Goal: Task Accomplishment & Management: Use online tool/utility

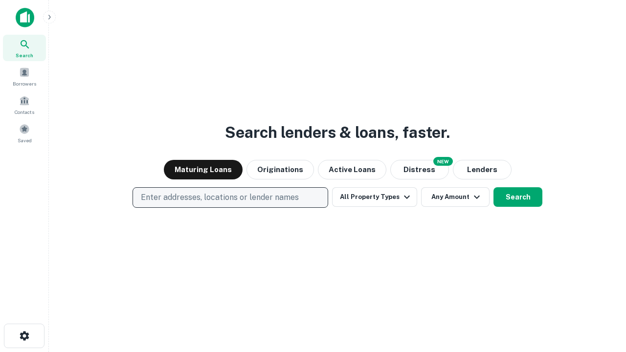
click at [230, 198] on p "Enter addresses, locations or lender names" at bounding box center [220, 198] width 158 height 12
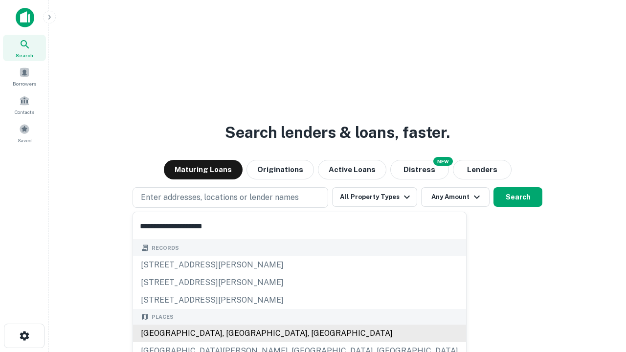
click at [234, 334] on div "[GEOGRAPHIC_DATA], [GEOGRAPHIC_DATA], [GEOGRAPHIC_DATA]" at bounding box center [299, 334] width 333 height 18
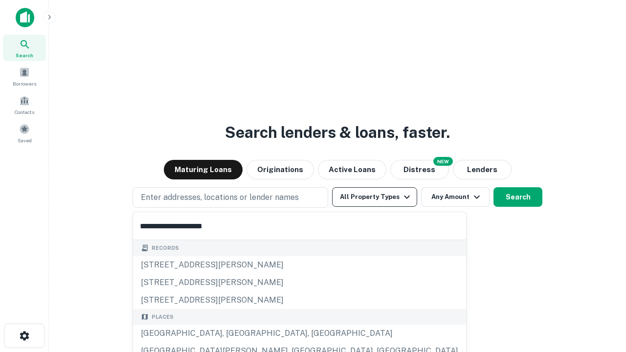
click at [375, 197] on button "All Property Types" at bounding box center [374, 197] width 85 height 20
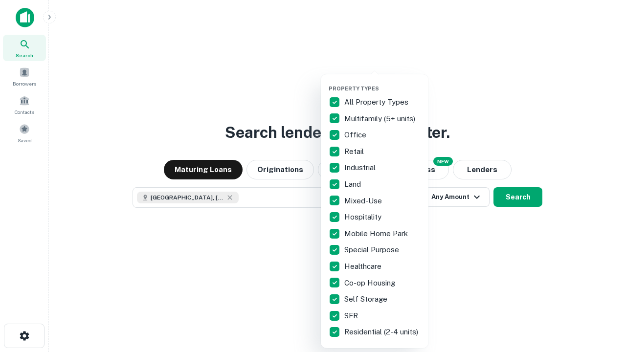
click at [382, 82] on button "button" at bounding box center [383, 82] width 108 height 0
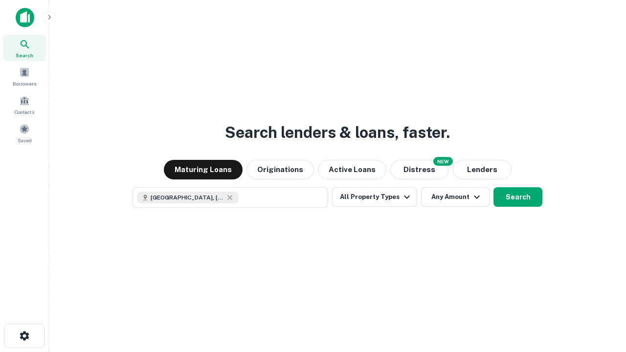
scroll to position [16, 0]
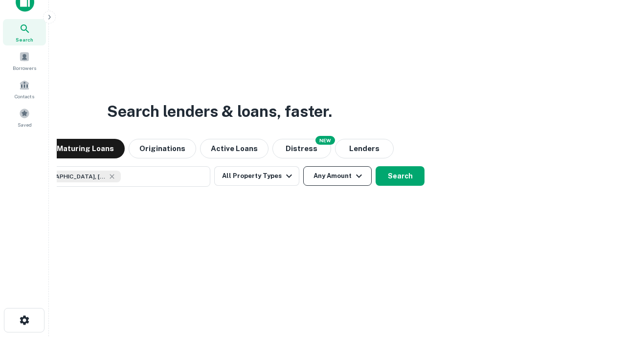
click at [303, 166] on button "Any Amount" at bounding box center [337, 176] width 68 height 20
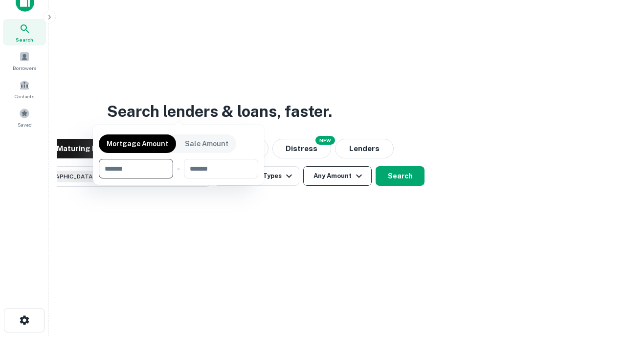
scroll to position [70, 277]
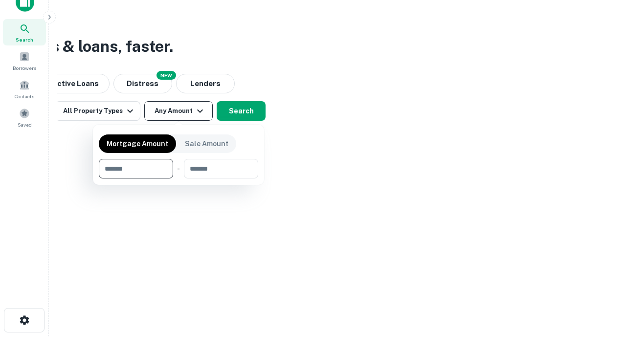
type input "*******"
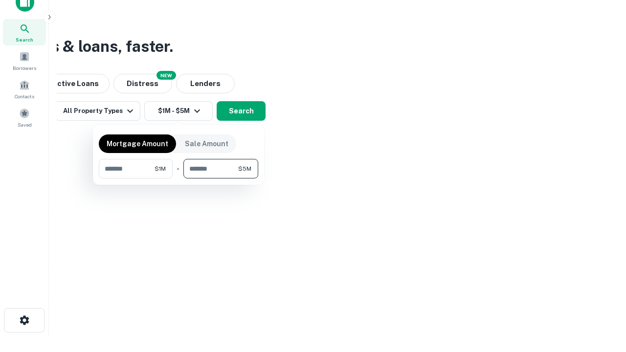
type input "*******"
click at [179, 179] on button "button" at bounding box center [178, 179] width 159 height 0
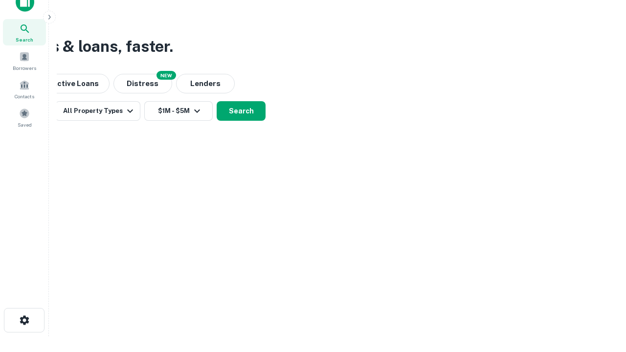
scroll to position [16, 0]
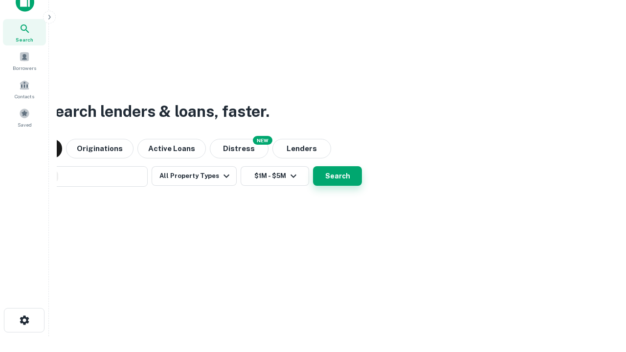
click at [313, 166] on button "Search" at bounding box center [337, 176] width 49 height 20
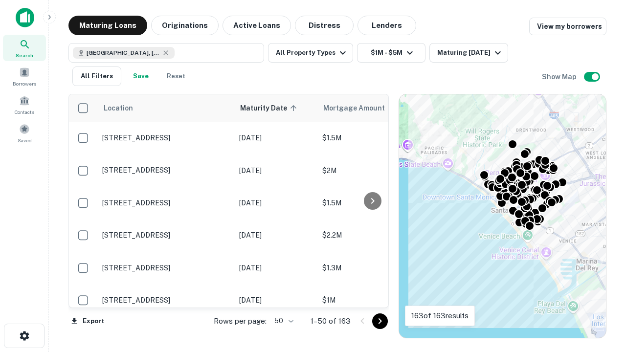
click at [282, 321] on body "Search Borrowers Contacts Saved Maturing Loans Originations Active Loans Distre…" at bounding box center [313, 176] width 626 height 352
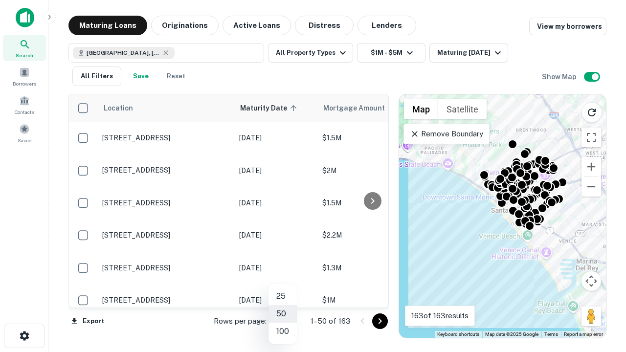
click at [283, 296] on li "25" at bounding box center [283, 297] width 28 height 18
